Goal: Book appointment/travel/reservation

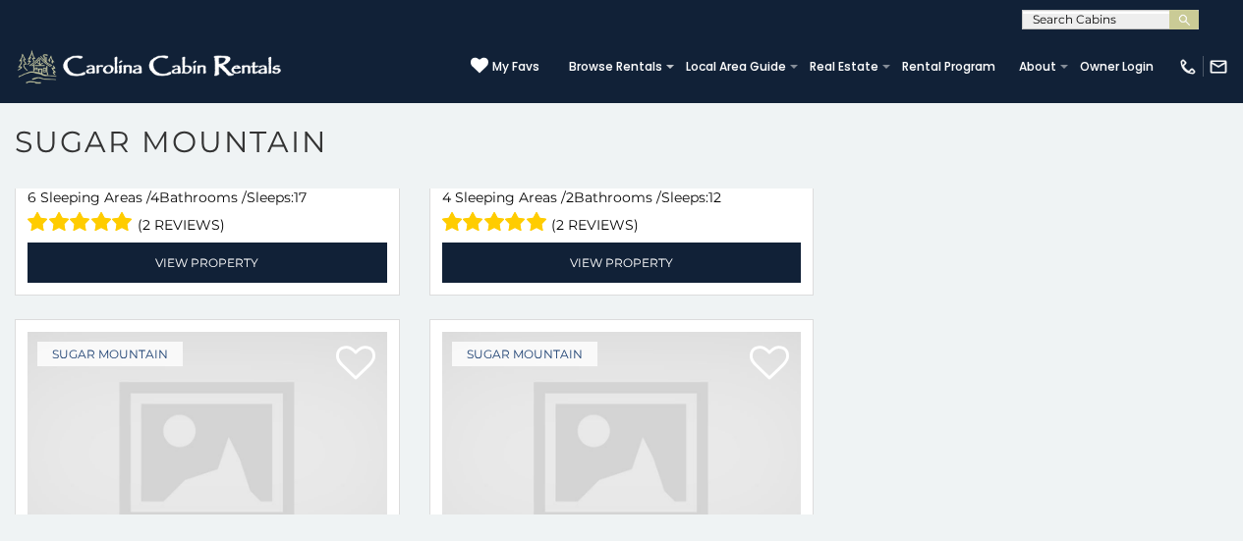
scroll to position [1271, 0]
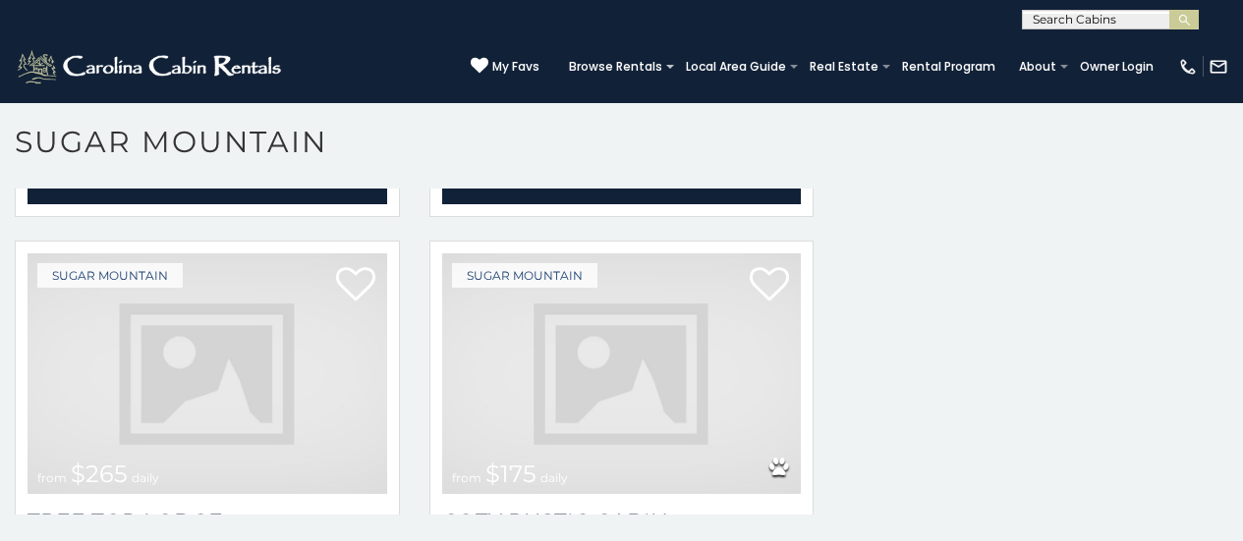
click at [460, 416] on img at bounding box center [621, 373] width 359 height 241
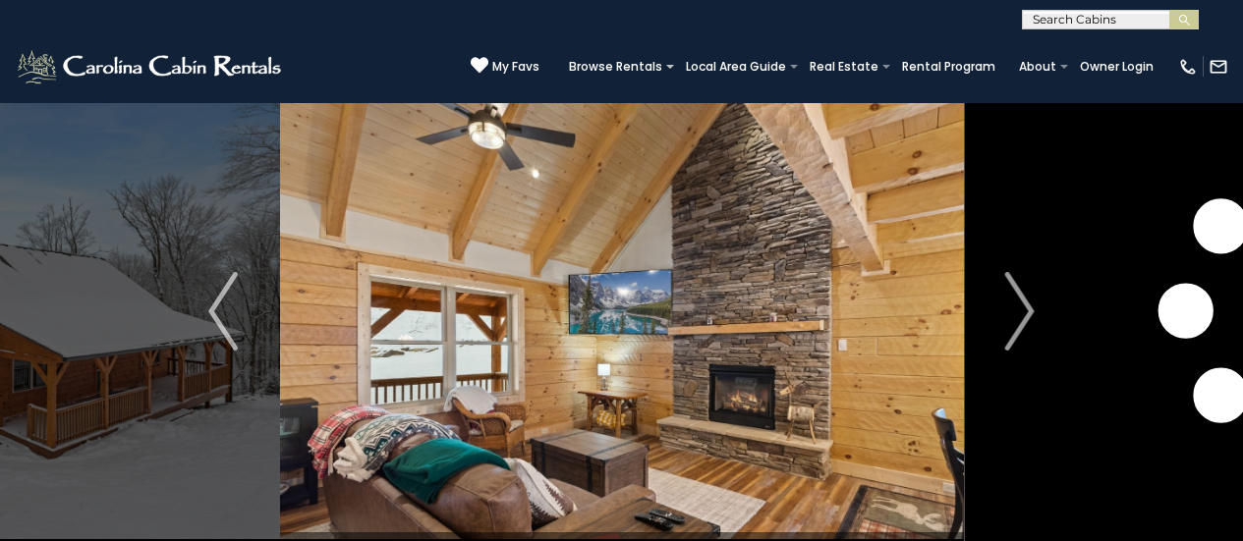
scroll to position [79, 0]
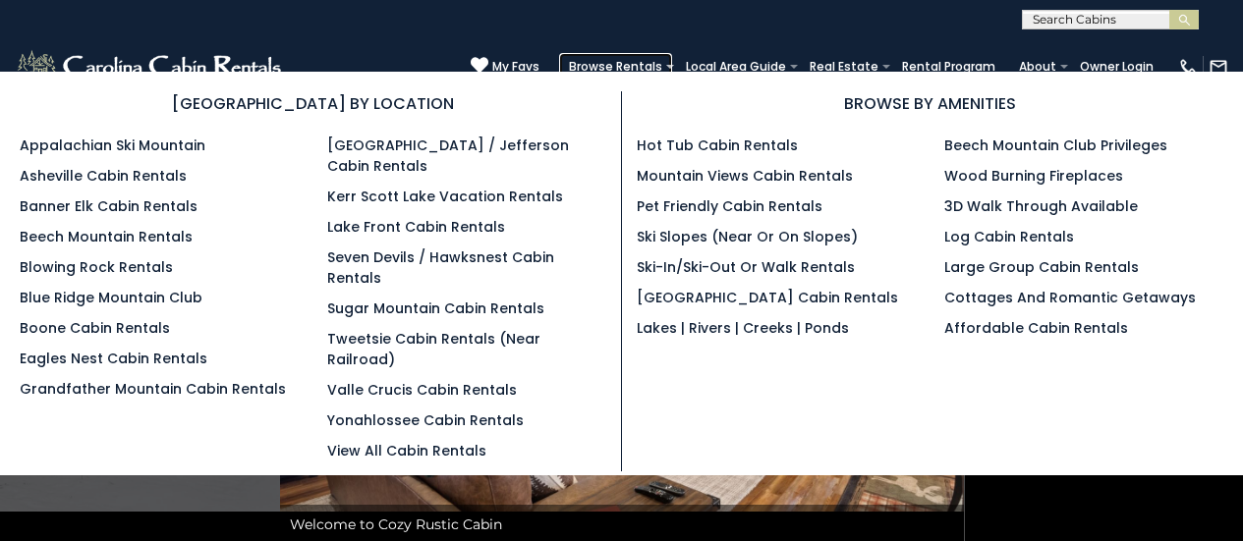
click at [672, 60] on link "Browse Rentals" at bounding box center [615, 67] width 113 height 28
